Goal: Task Accomplishment & Management: Complete application form

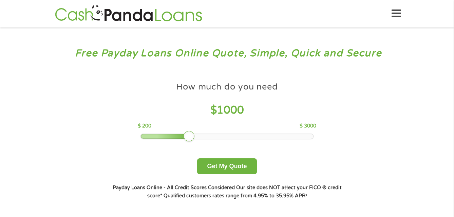
click at [165, 135] on div at bounding box center [165, 136] width 49 height 5
click at [153, 135] on div at bounding box center [227, 136] width 173 height 5
click at [147, 134] on div at bounding box center [151, 136] width 11 height 11
click at [144, 136] on div at bounding box center [227, 136] width 173 height 5
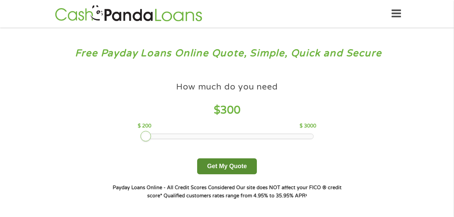
click at [209, 165] on button "Get My Quote" at bounding box center [226, 166] width 59 height 16
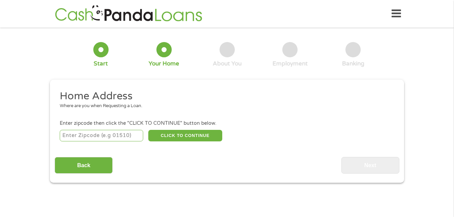
click at [76, 128] on li "Enter zipcode then click the "CLICK TO CONTINUE" button below. CLICK TO CONTINU…" at bounding box center [227, 131] width 344 height 23
click at [76, 133] on input "number" at bounding box center [102, 136] width 84 height 12
type input "29530"
click at [206, 136] on button "CLICK TO CONTINUE" at bounding box center [185, 136] width 74 height 12
type input "29530"
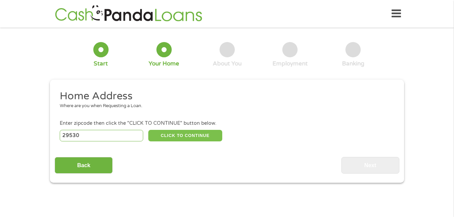
type input "Coward"
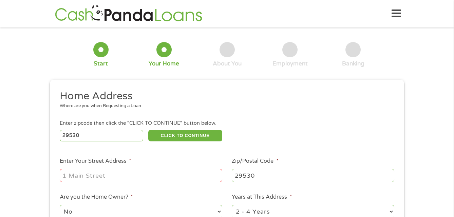
click at [164, 179] on input "Enter Your Street Address *" at bounding box center [141, 175] width 162 height 13
type input "4802 n old georgetown rd"
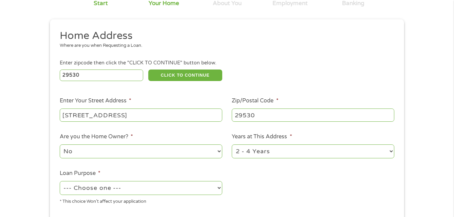
scroll to position [68, 0]
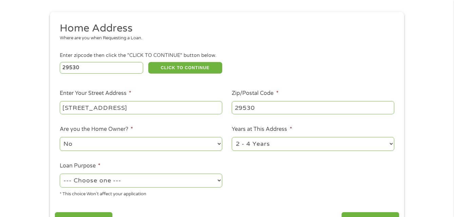
click at [204, 140] on select "No Yes" at bounding box center [141, 144] width 162 height 14
select select "yes"
click at [60, 137] on select "No Yes" at bounding box center [141, 144] width 162 height 14
click at [253, 146] on select "1 Year or less 1 - 2 Years 2 - 4 Years Over 4 Years" at bounding box center [313, 144] width 162 height 14
click at [232, 137] on select "1 Year or less 1 - 2 Years 2 - 4 Years Over 4 Years" at bounding box center [313, 144] width 162 height 14
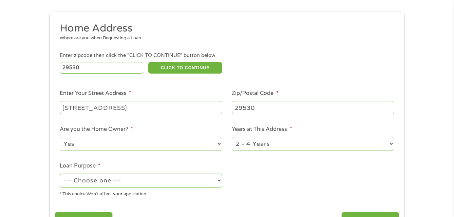
click at [178, 179] on select "--- Choose one --- Pay Bills Debt Consolidation Home Improvement Major Purchase…" at bounding box center [141, 181] width 162 height 14
select select "medicalexpenses"
click at [60, 174] on select "--- Choose one --- Pay Bills Debt Consolidation Home Improvement Major Purchase…" at bounding box center [141, 181] width 162 height 14
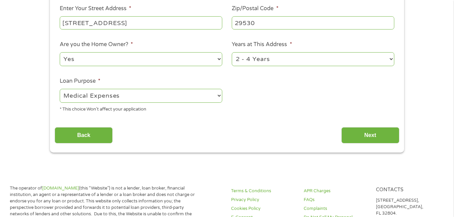
scroll to position [169, 0]
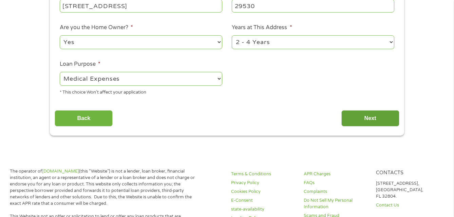
click at [354, 120] on input "Next" at bounding box center [370, 118] width 58 height 17
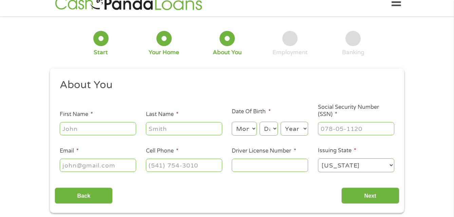
scroll to position [0, 0]
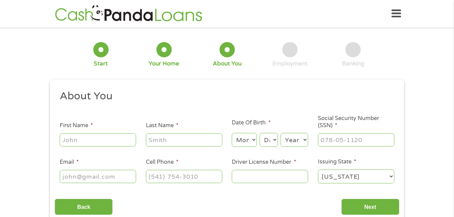
click at [73, 141] on input "First Name *" at bounding box center [98, 139] width 76 height 13
type input "JASON"
type input "GAMSON"
type input "jp_property@yahoo.com"
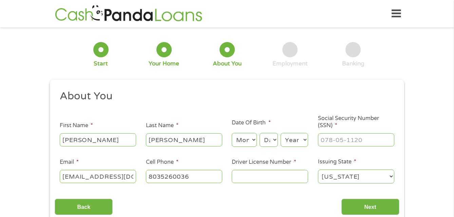
type input "(803) 526-0036"
click at [247, 134] on select "Month 1 2 3 4 5 6 7 8 9 10 11 12" at bounding box center [244, 140] width 25 height 14
select select "4"
click at [232, 133] on select "Month 1 2 3 4 5 6 7 8 9 10 11 12" at bounding box center [244, 140] width 25 height 14
click at [274, 138] on select "Day 1 2 3 4 5 6 7 8 9 10 11 12 13 14 15 16 17 18 19 20 21 22 23 24 25 26 27 28 …" at bounding box center [268, 140] width 18 height 14
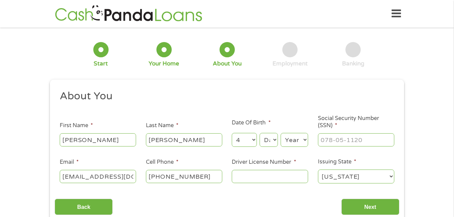
select select "3"
click at [259, 133] on select "Day 1 2 3 4 5 6 7 8 9 10 11 12 13 14 15 16 17 18 19 20 21 22 23 24 25 26 27 28 …" at bounding box center [268, 140] width 18 height 14
click at [296, 137] on select "Year 2007 2006 2005 2004 2003 2002 2001 2000 1999 1998 1997 1996 1995 1994 1993…" at bounding box center [293, 140] width 27 height 14
select select "1974"
click at [280, 133] on select "Year 2007 2006 2005 2004 2003 2002 2001 2000 1999 1998 1997 1996 1995 1994 1993…" at bounding box center [293, 140] width 27 height 14
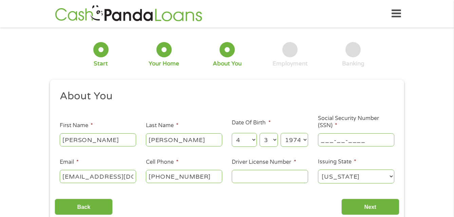
click at [328, 138] on input "___-__-____" at bounding box center [356, 139] width 76 height 13
type input "123-56-6803"
click at [286, 179] on input "Driver License Number *" at bounding box center [270, 176] width 76 height 13
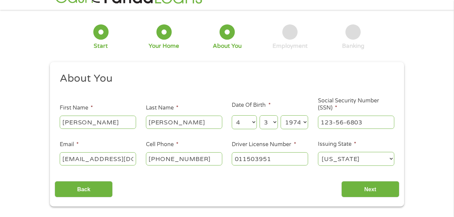
scroll to position [34, 0]
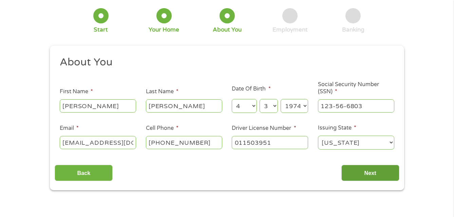
type input "011503951"
click at [346, 172] on input "Next" at bounding box center [370, 173] width 58 height 17
click at [356, 173] on input "Next" at bounding box center [370, 173] width 58 height 17
click at [97, 103] on input "JASON" at bounding box center [98, 105] width 76 height 13
type input "JASOn"
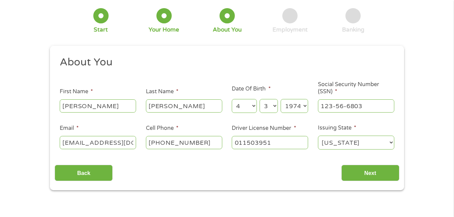
click at [180, 106] on input "GAMSON" at bounding box center [184, 105] width 76 height 13
type input "GAMSOn"
click at [135, 144] on input "jp_property@yahoo.com" at bounding box center [98, 142] width 76 height 13
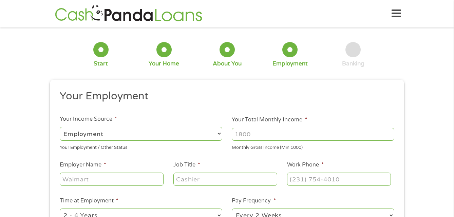
scroll to position [3, 3]
click at [163, 133] on select "--- Choose one --- Employment Self Employed Benefits" at bounding box center [141, 134] width 162 height 14
click at [60, 127] on select "--- Choose one --- Employment Self Employed Benefits" at bounding box center [141, 134] width 162 height 14
click at [242, 136] on input "Your Total Monthly Income *" at bounding box center [313, 134] width 162 height 13
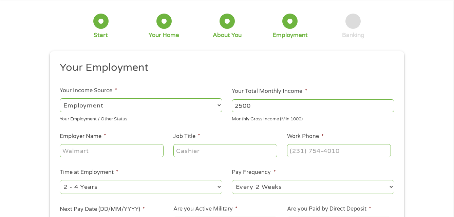
scroll to position [68, 0]
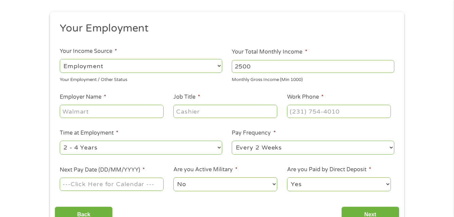
type input "2500"
click at [81, 108] on input "Employer Name *" at bounding box center [112, 111] width 104 height 13
type input "floyd inc"
type input "driver"
type input "(630) 233-9652"
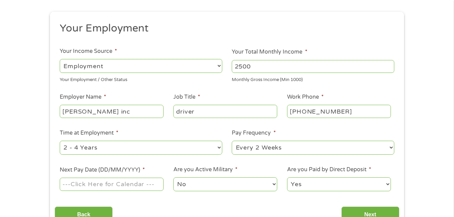
click at [123, 146] on select "--- Choose one --- 1 Year or less 1 - 2 Years 2 - 4 Years Over 4 Years" at bounding box center [141, 148] width 162 height 14
click at [60, 141] on select "--- Choose one --- 1 Year or less 1 - 2 Years 2 - 4 Years Over 4 Years" at bounding box center [141, 148] width 162 height 14
drag, startPoint x: 123, startPoint y: 148, endPoint x: 121, endPoint y: 153, distance: 5.4
click at [123, 148] on select "--- Choose one --- 1 Year or less 1 - 2 Years 2 - 4 Years Over 4 Years" at bounding box center [141, 148] width 162 height 14
select select "12months"
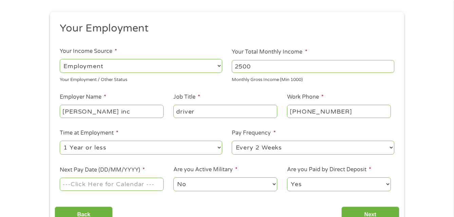
click at [60, 141] on select "--- Choose one --- 1 Year or less 1 - 2 Years 2 - 4 Years Over 4 Years" at bounding box center [141, 148] width 162 height 14
click at [245, 147] on select "--- Choose one --- Every 2 Weeks Every Week Monthly Semi-Monthly" at bounding box center [313, 148] width 162 height 14
select select "weekly"
click at [232, 141] on select "--- Choose one --- Every 2 Weeks Every Week Monthly Semi-Monthly" at bounding box center [313, 148] width 162 height 14
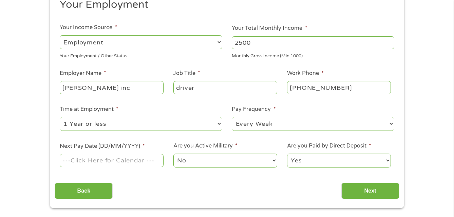
scroll to position [136, 0]
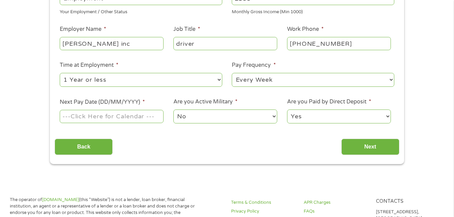
click at [86, 120] on input "Next Pay Date (DD/MM/YYYY) *" at bounding box center [112, 116] width 104 height 13
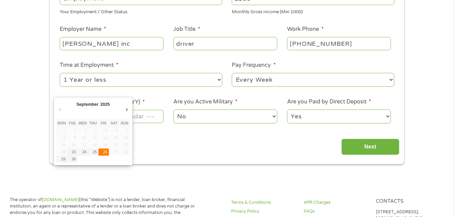
type input "26/09/2025"
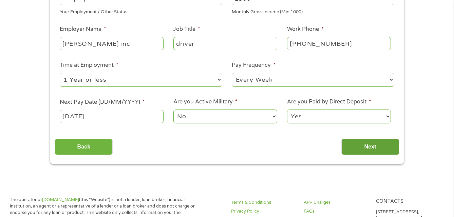
click at [355, 145] on input "Next" at bounding box center [370, 147] width 58 height 17
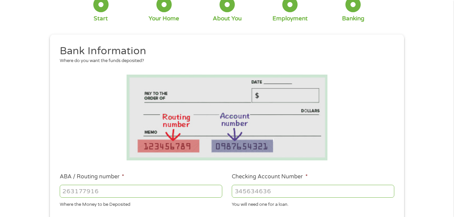
scroll to position [102, 0]
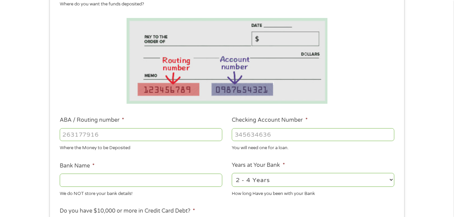
click at [91, 135] on input "ABA / Routing number *" at bounding box center [141, 134] width 162 height 13
type input "031101279"
type input "THE BANCORP BANK"
type input "031101279"
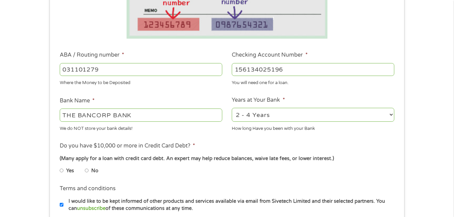
scroll to position [169, 0]
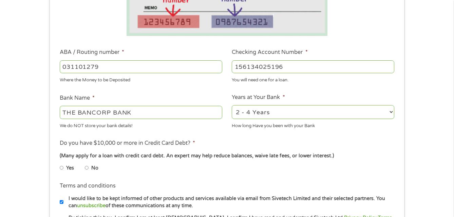
type input "156134025196"
click at [267, 106] on select "2 - 4 Years 6 - 12 Months 1 - 2 Years Over 4 Years" at bounding box center [313, 112] width 162 height 14
click at [232, 105] on select "2 - 4 Years 6 - 12 Months 1 - 2 Years Over 4 Years" at bounding box center [313, 112] width 162 height 14
click at [85, 167] on input "No" at bounding box center [87, 167] width 4 height 11
radio input "true"
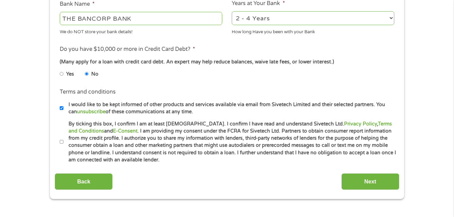
scroll to position [271, 0]
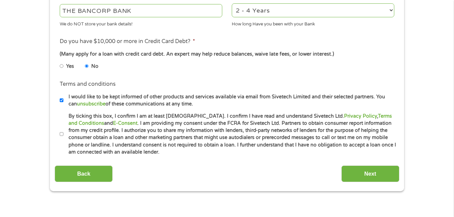
click at [64, 134] on label "By ticking this box, I confirm I am at least 18 years old. I confirm I have rea…" at bounding box center [229, 134] width 333 height 43
click at [64, 134] on input "By ticking this box, I confirm I am at least 18 years old. I confirm I have rea…" at bounding box center [62, 134] width 4 height 11
checkbox input "true"
click at [347, 175] on input "Next" at bounding box center [370, 173] width 58 height 17
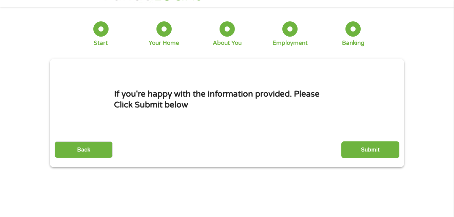
scroll to position [0, 0]
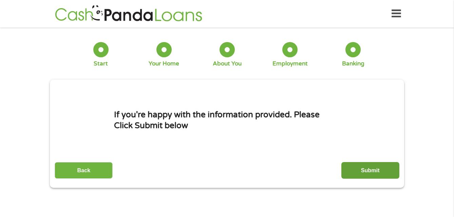
click at [362, 174] on input "Submit" at bounding box center [370, 170] width 58 height 17
